Goal: Task Accomplishment & Management: Complete application form

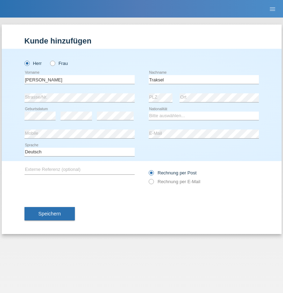
type input "Traksel"
select select "DE"
select select "C"
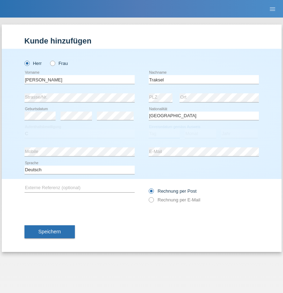
select select "01"
select select "07"
select select "2008"
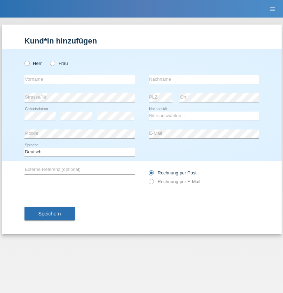
radio input "true"
click at [80, 79] on input "text" at bounding box center [80, 79] width 110 height 9
type input "Asia"
click at [204, 79] on input "text" at bounding box center [204, 79] width 110 height 9
type input "Riva"
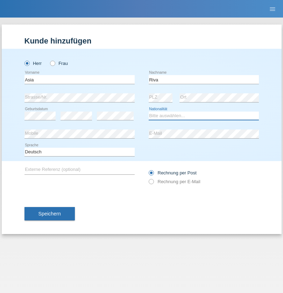
select select "IT"
select select "C"
select select "01"
select select "06"
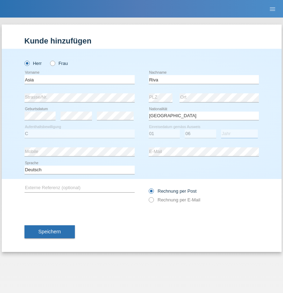
select select "2021"
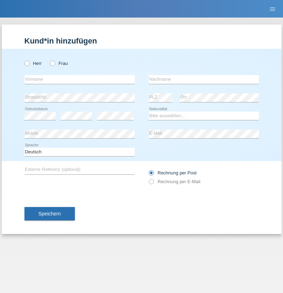
radio input "true"
click at [80, 79] on input "text" at bounding box center [80, 79] width 110 height 9
type input "Firas"
click at [204, 79] on input "text" at bounding box center [204, 79] width 110 height 9
type input "Khalil"
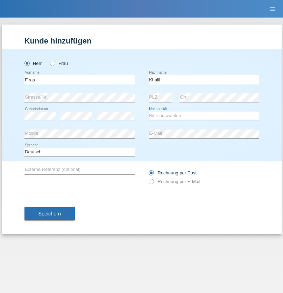
select select "IT"
select select "C"
select select "01"
select select "03"
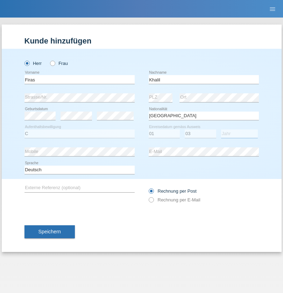
select select "2021"
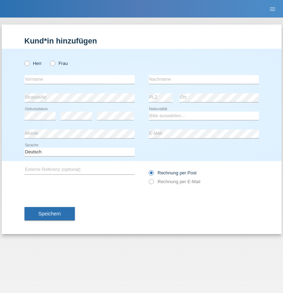
radio input "true"
click at [80, 79] on input "text" at bounding box center [80, 79] width 110 height 9
type input "Diego"
click at [204, 79] on input "text" at bounding box center [204, 79] width 110 height 9
type input "Patera"
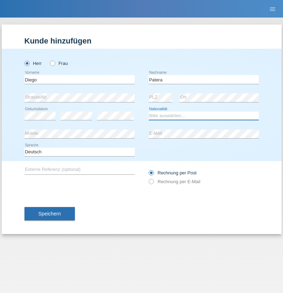
select select "CH"
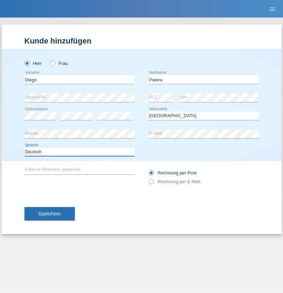
select select "en"
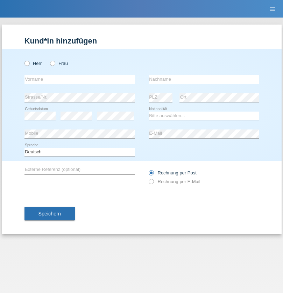
radio input "true"
click at [80, 79] on input "text" at bounding box center [80, 79] width 110 height 9
type input "Ketty"
click at [204, 79] on input "text" at bounding box center [204, 79] width 110 height 9
type input "Kalupnath"
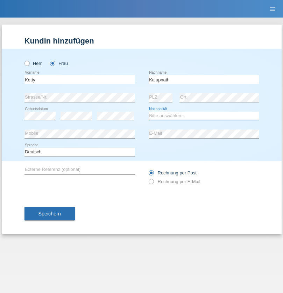
select select "CH"
radio input "true"
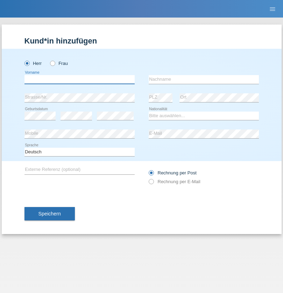
click at [80, 79] on input "text" at bounding box center [80, 79] width 110 height 9
type input "Franco"
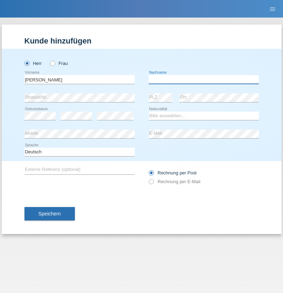
click at [204, 79] on input "text" at bounding box center [204, 79] width 110 height 9
type input "Mucha"
select select "CH"
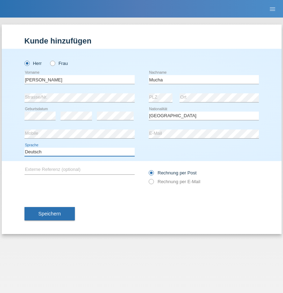
select select "en"
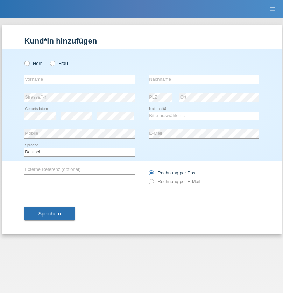
radio input "true"
click at [80, 79] on input "text" at bounding box center [80, 79] width 110 height 9
type input "Franziska"
click at [204, 79] on input "text" at bounding box center [204, 79] width 110 height 9
type input "Starke"
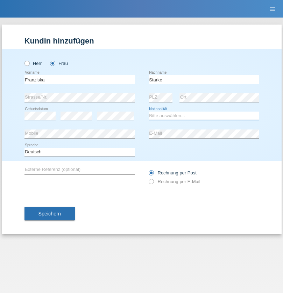
select select "DE"
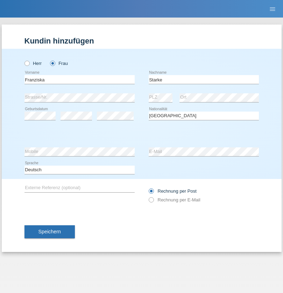
select select "C"
select select "01"
select select "03"
select select "1985"
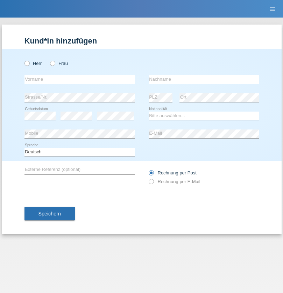
radio input "true"
click at [80, 79] on input "text" at bounding box center [80, 79] width 110 height 9
type input "[DEMOGRAPHIC_DATA]"
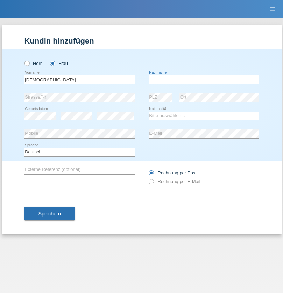
click at [204, 79] on input "text" at bounding box center [204, 79] width 110 height 9
type input "Cimbaljević"
select select "HR"
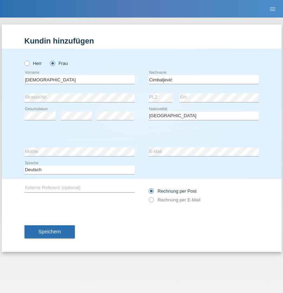
select select "C"
select select "13"
select select "08"
select select "2021"
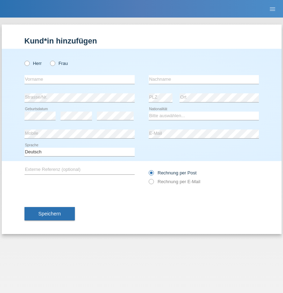
radio input "true"
click at [80, 79] on input "text" at bounding box center [80, 79] width 110 height 9
type input "Batsche"
click at [204, 79] on input "text" at bounding box center [204, 79] width 110 height 9
type input "Arifoska"
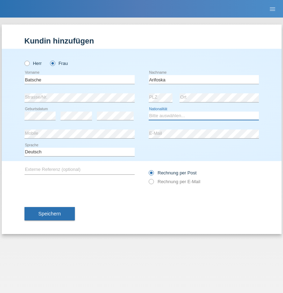
select select "CH"
radio input "true"
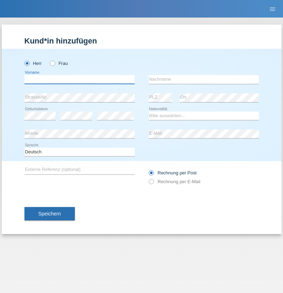
click at [80, 79] on input "text" at bounding box center [80, 79] width 110 height 9
type input "Emre"
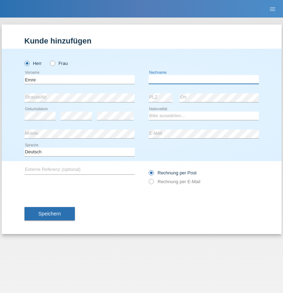
click at [204, 79] on input "text" at bounding box center [204, 79] width 110 height 9
type input "Uzun"
select select "CH"
